Goal: Transaction & Acquisition: Purchase product/service

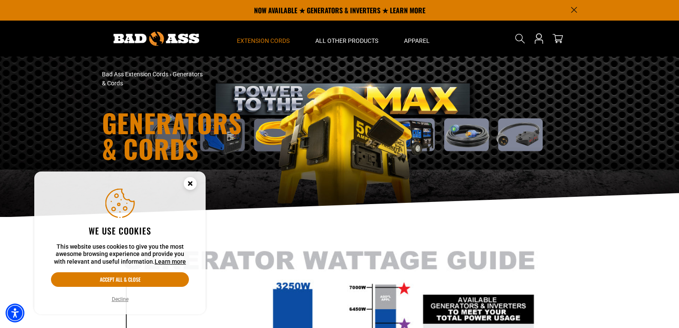
click at [189, 182] on icon "Cookie Consent" at bounding box center [190, 183] width 3 height 3
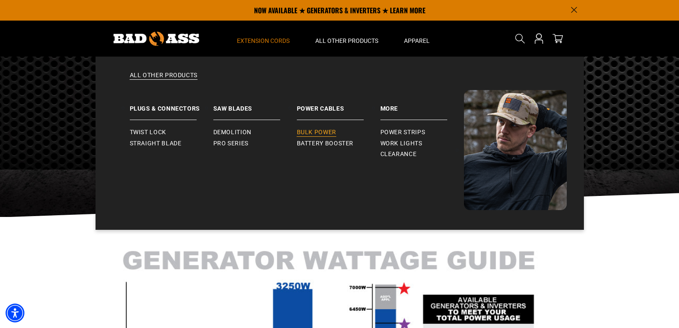
click at [324, 132] on span "Bulk Power" at bounding box center [316, 133] width 39 height 8
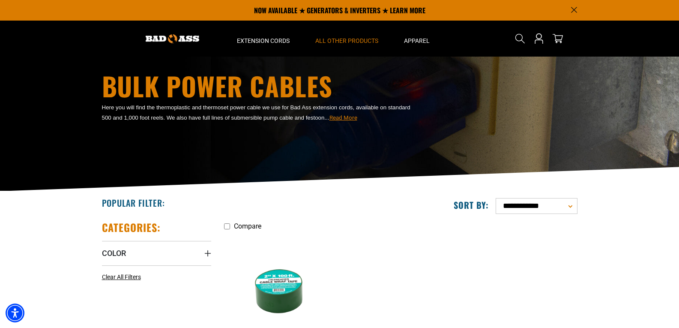
scroll to position [26, 0]
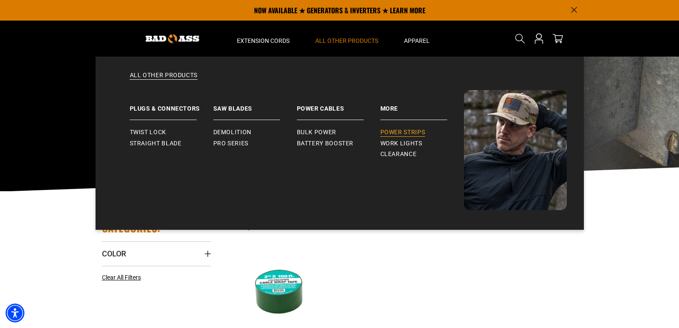
click at [393, 131] on span "Power Strips" at bounding box center [403, 133] width 45 height 8
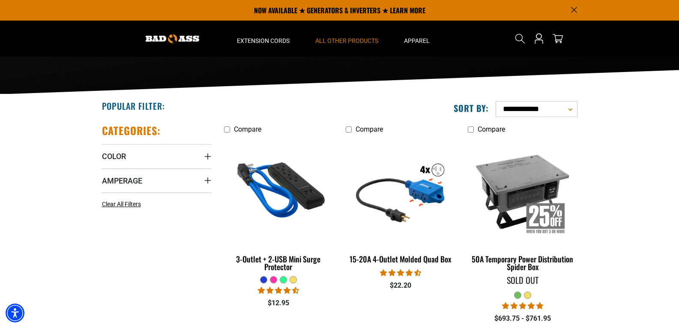
scroll to position [123, 0]
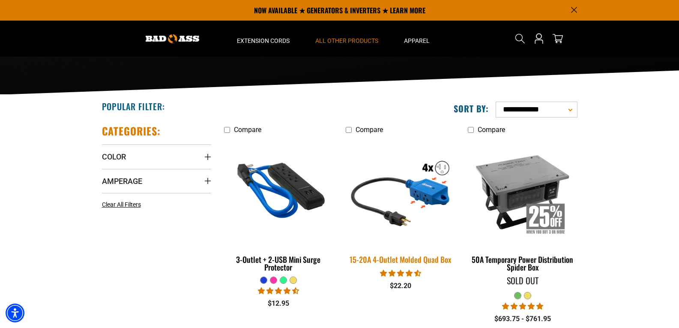
click at [387, 255] on div "15-20A 4-Outlet Molded Quad Box" at bounding box center [400, 259] width 109 height 8
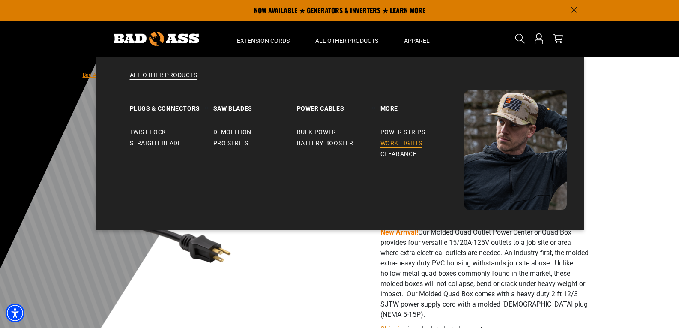
click at [385, 140] on span "Work Lights" at bounding box center [402, 144] width 42 height 8
